Goal: Navigation & Orientation: Find specific page/section

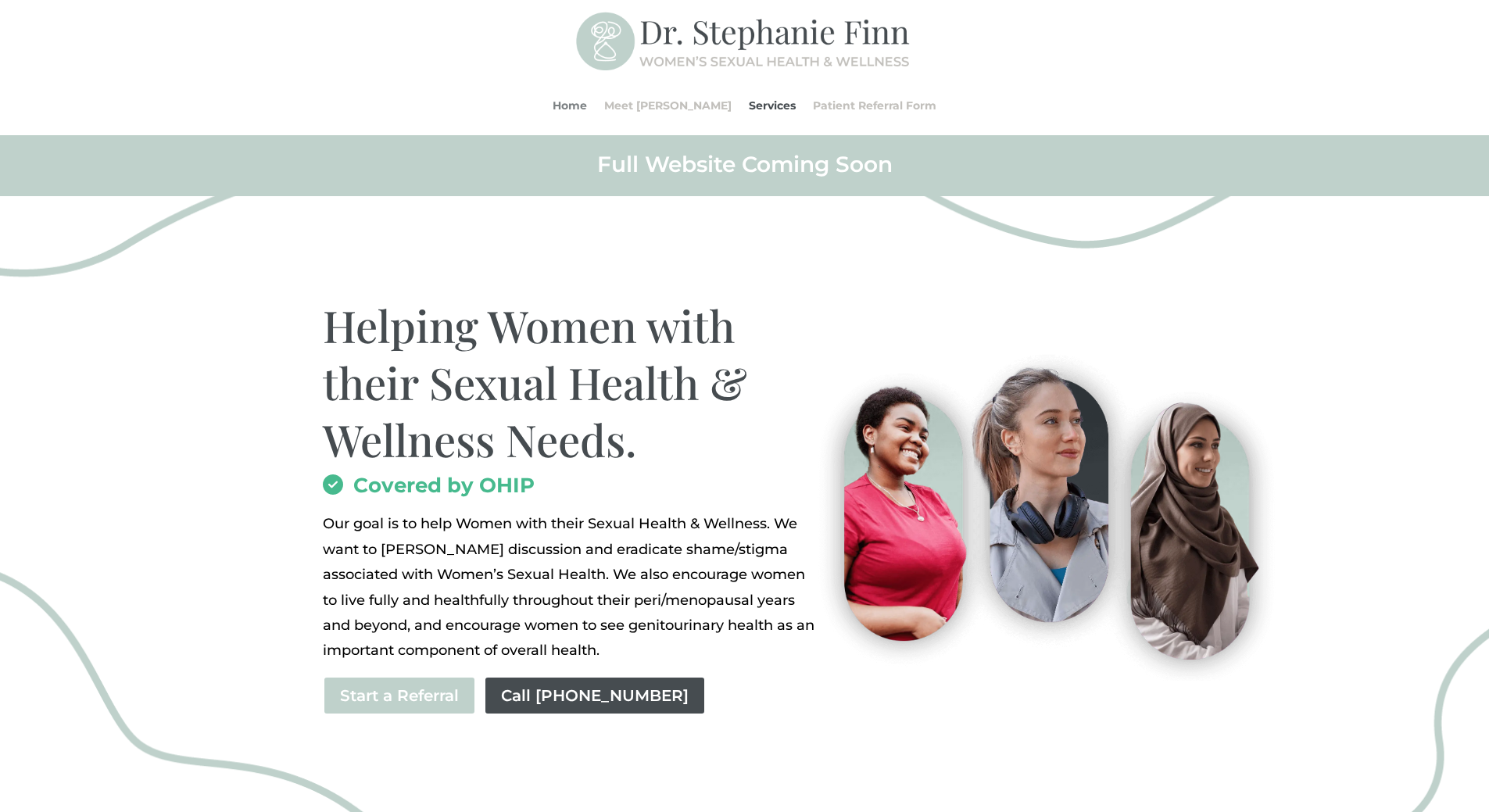
click at [587, 107] on link "Home" at bounding box center [570, 105] width 35 height 60
click at [748, 107] on link "Services" at bounding box center [772, 105] width 47 height 60
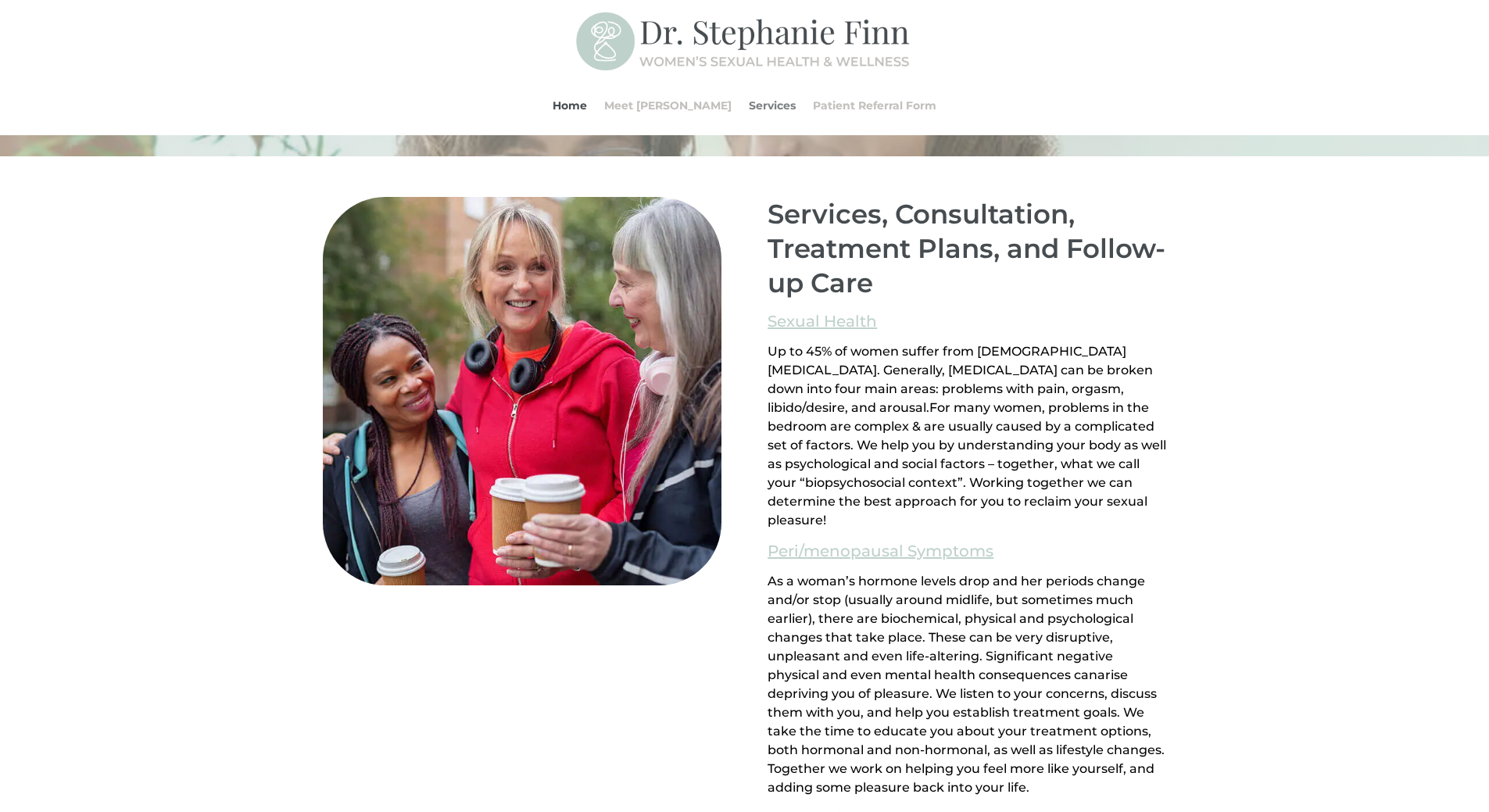
scroll to position [1004, 0]
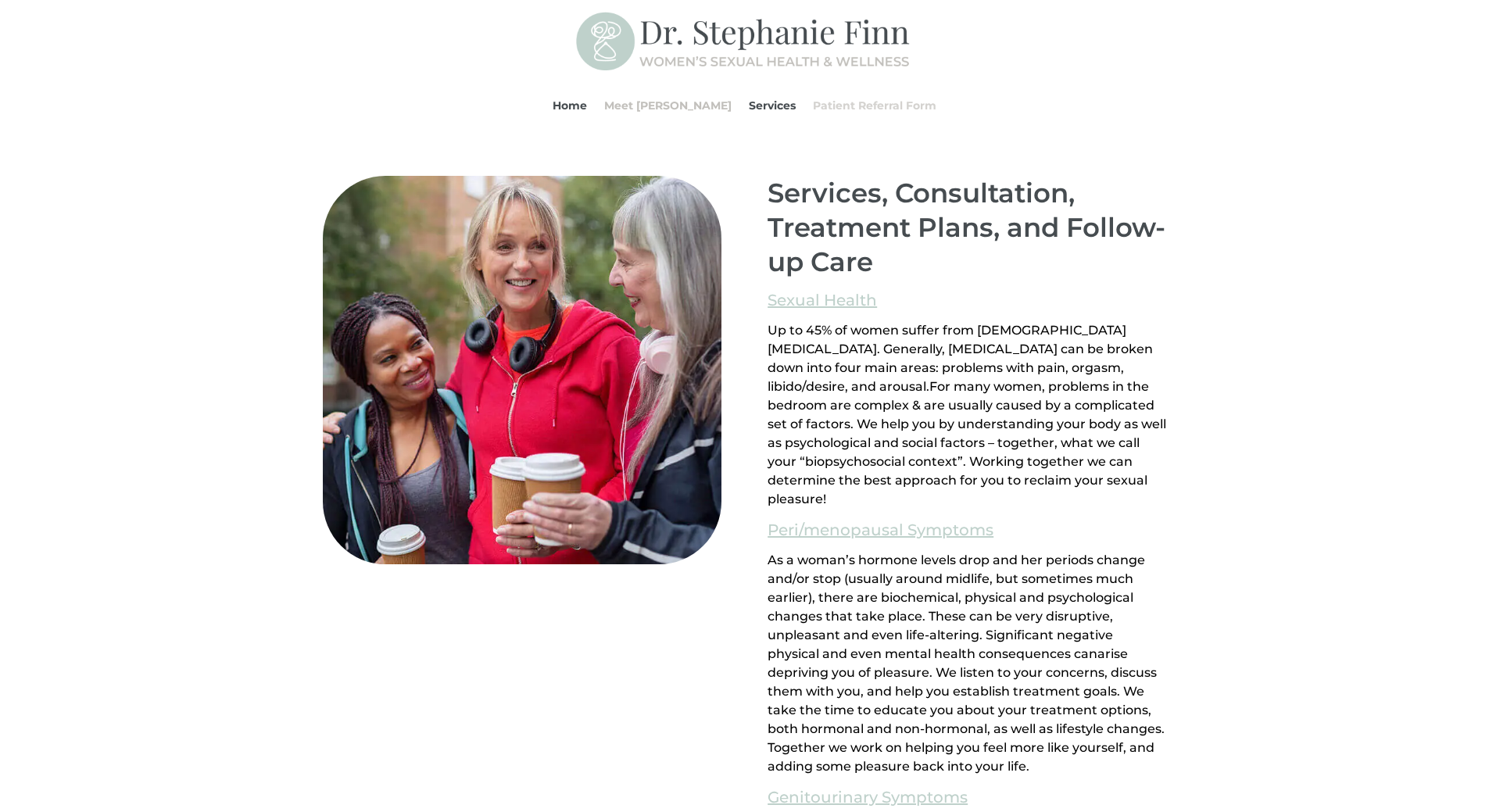
click at [813, 101] on link "Patient Referral Form" at bounding box center [875, 105] width 124 height 60
